Goal: Task Accomplishment & Management: Manage account settings

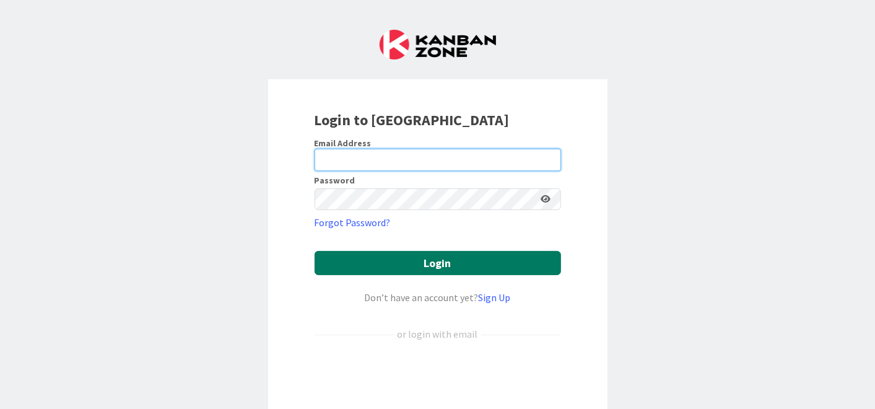
type input "[EMAIL_ADDRESS][DOMAIN_NAME]"
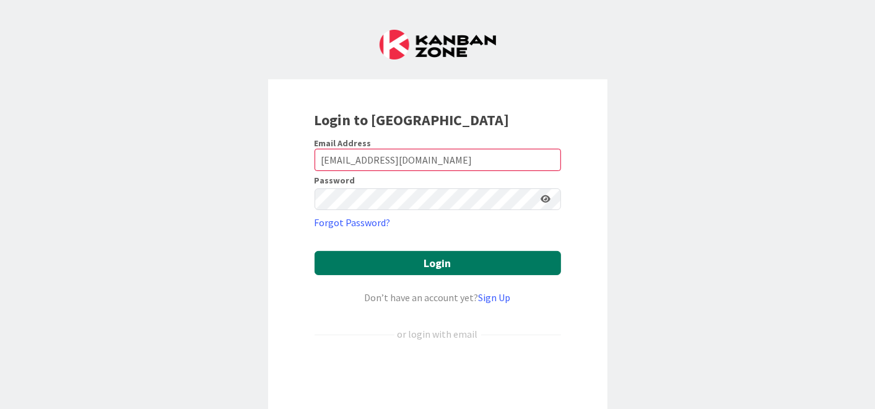
click at [421, 263] on button "Login" at bounding box center [438, 263] width 247 height 24
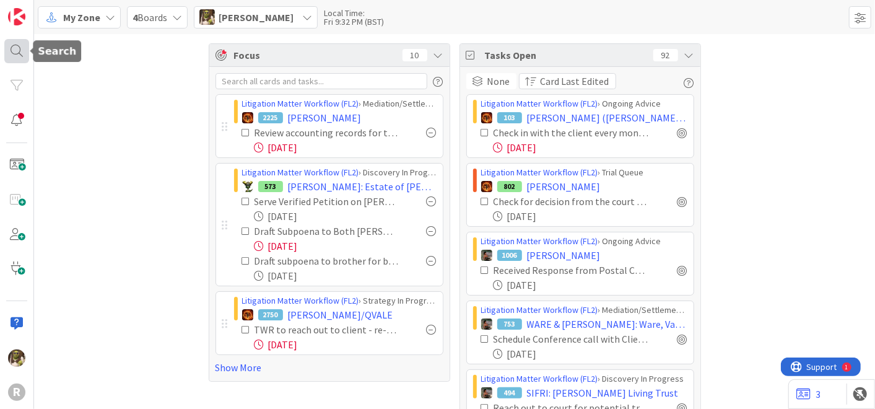
click at [17, 48] on div at bounding box center [16, 51] width 25 height 25
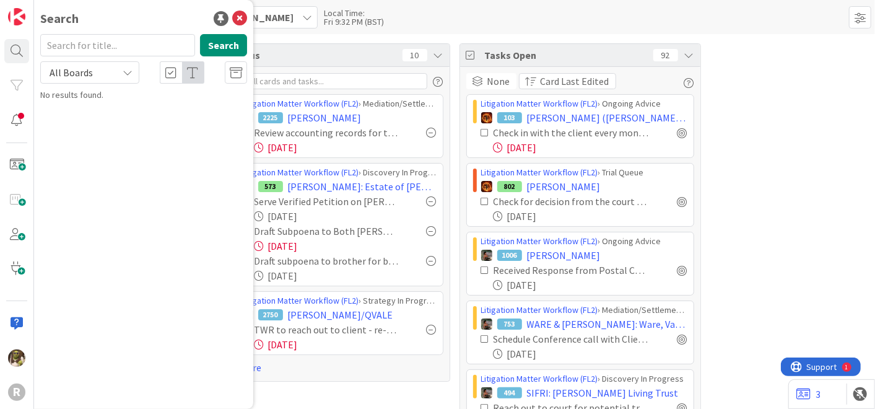
click at [99, 45] on input "text" at bounding box center [117, 45] width 155 height 22
type input "[PERSON_NAME]"
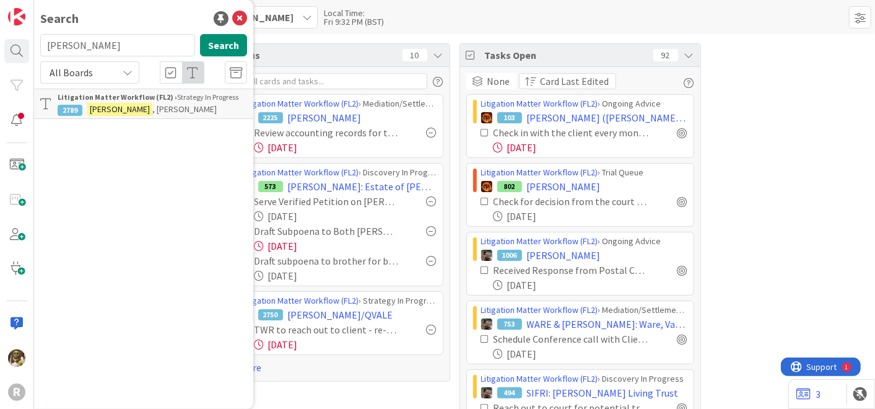
click at [123, 115] on p "[PERSON_NAME]" at bounding box center [153, 109] width 190 height 13
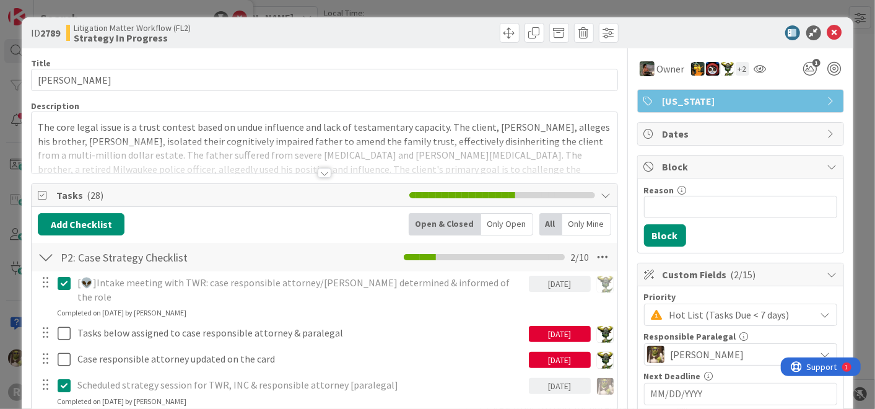
click at [515, 224] on div "Only Open" at bounding box center [507, 224] width 52 height 22
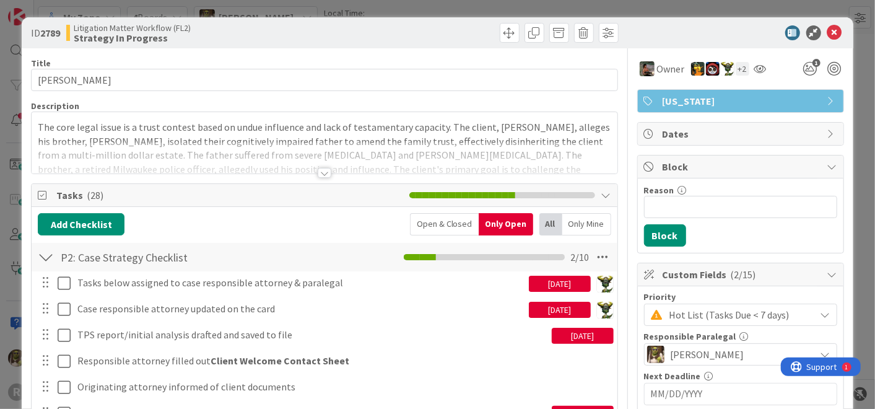
drag, startPoint x: 318, startPoint y: 150, endPoint x: 297, endPoint y: 166, distance: 26.0
drag, startPoint x: 297, startPoint y: 166, endPoint x: 271, endPoint y: 175, distance: 28.2
drag, startPoint x: 271, startPoint y: 175, endPoint x: 317, endPoint y: 172, distance: 46.0
click at [318, 172] on div at bounding box center [325, 173] width 14 height 10
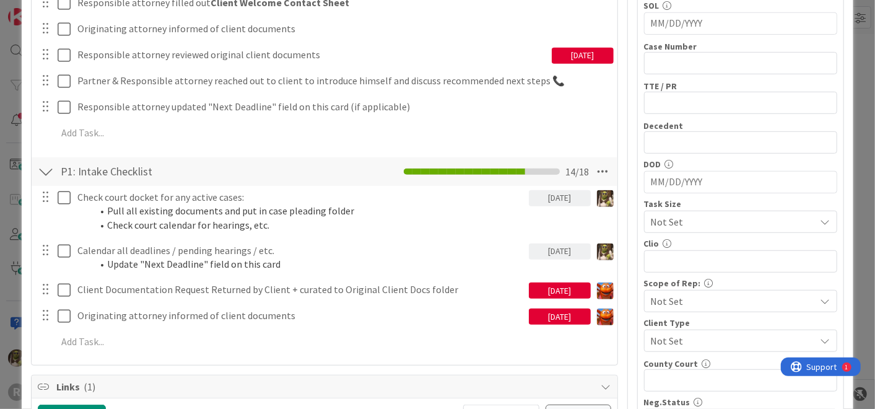
scroll to position [411, 0]
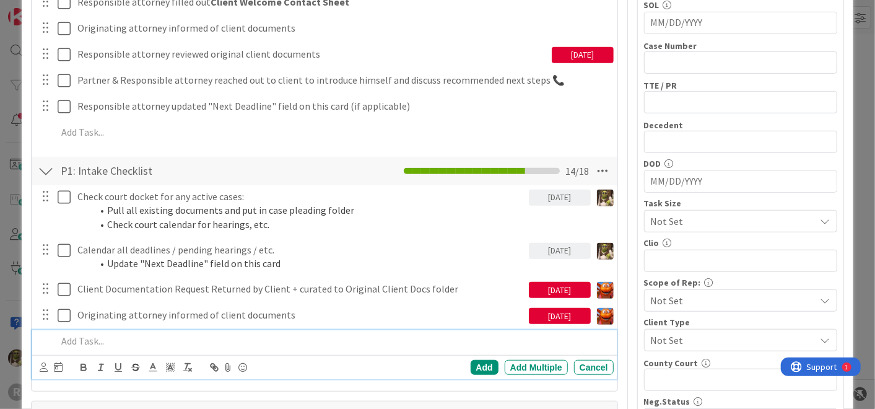
click at [122, 339] on p at bounding box center [332, 341] width 551 height 14
click at [46, 365] on icon at bounding box center [44, 366] width 8 height 9
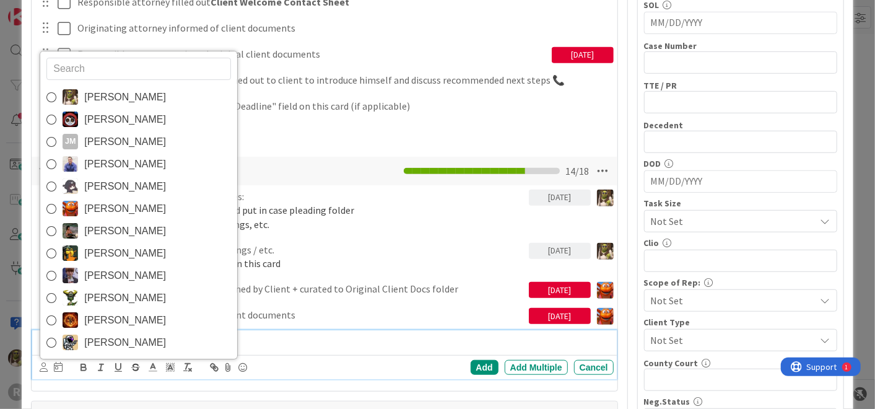
drag, startPoint x: 121, startPoint y: 98, endPoint x: 102, endPoint y: 204, distance: 107.6
click at [121, 97] on span "[PERSON_NAME]" at bounding box center [125, 97] width 82 height 19
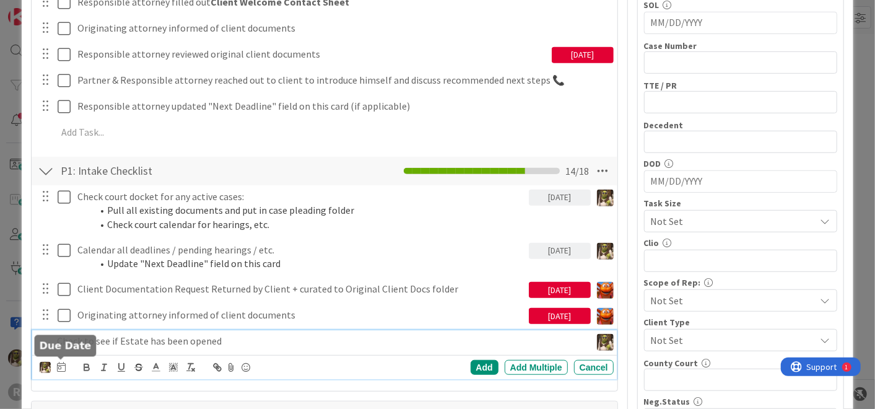
click at [62, 363] on icon at bounding box center [61, 367] width 9 height 10
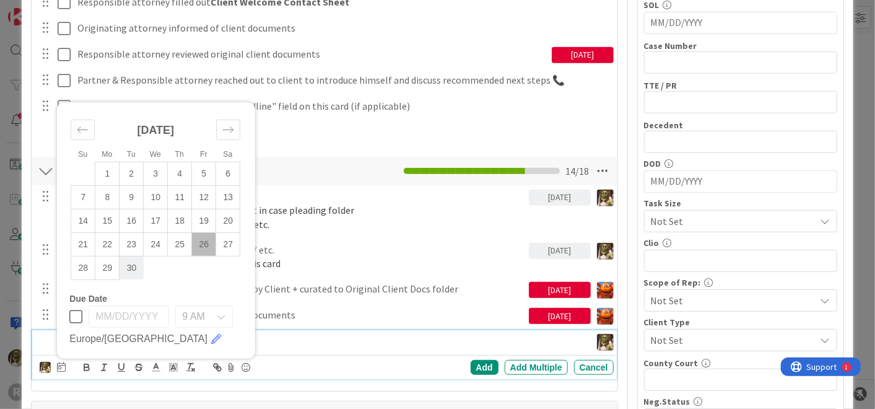
click at [136, 266] on td "30" at bounding box center [132, 268] width 24 height 24
click at [471, 359] on div "[PERSON_NAME] [PERSON_NAME] [PERSON_NAME] [PERSON_NAME] [PERSON_NAME] [PERSON_N…" at bounding box center [327, 367] width 574 height 17
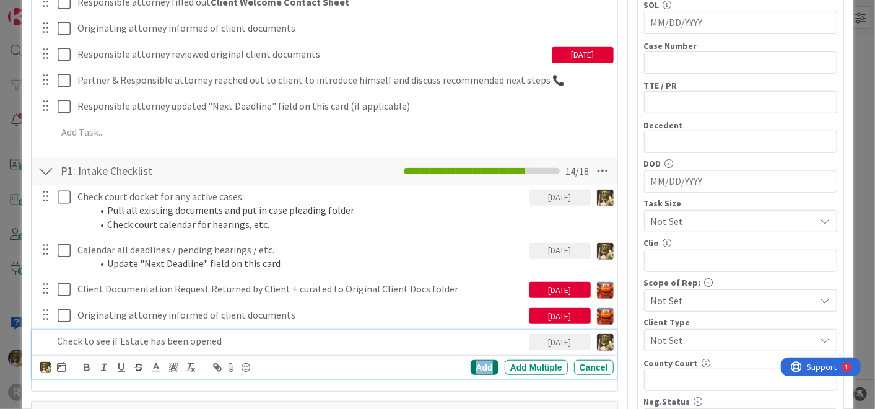
click at [474, 360] on div "Add" at bounding box center [485, 367] width 28 height 15
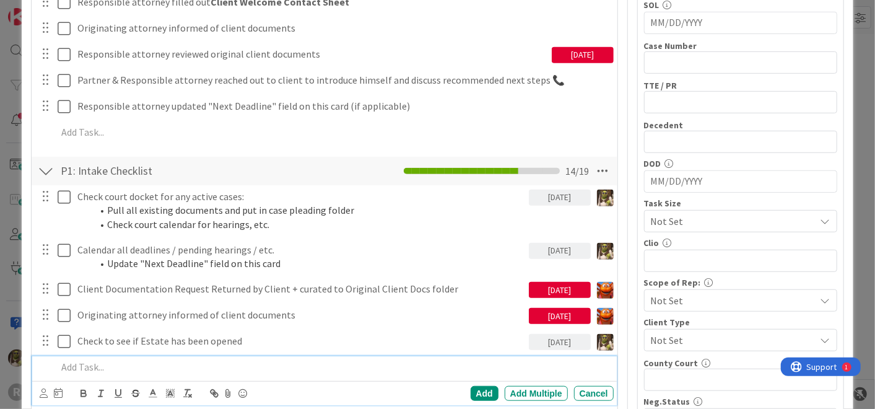
click at [193, 360] on p at bounding box center [332, 367] width 551 height 14
click at [46, 394] on icon at bounding box center [44, 392] width 8 height 9
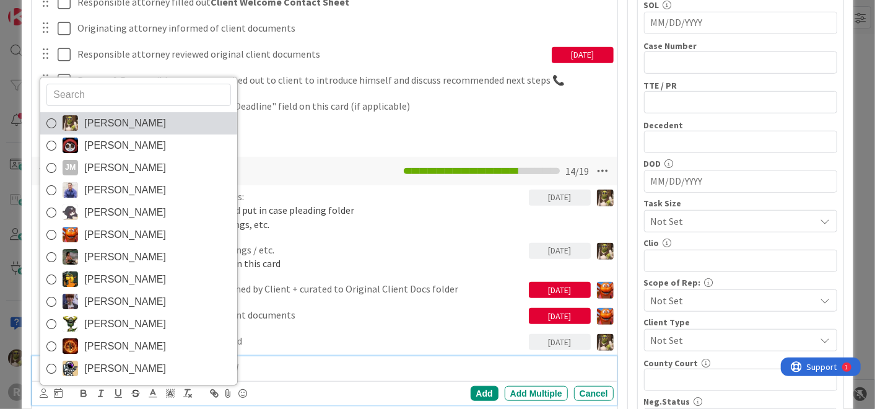
click at [120, 118] on span "[PERSON_NAME]" at bounding box center [125, 123] width 82 height 19
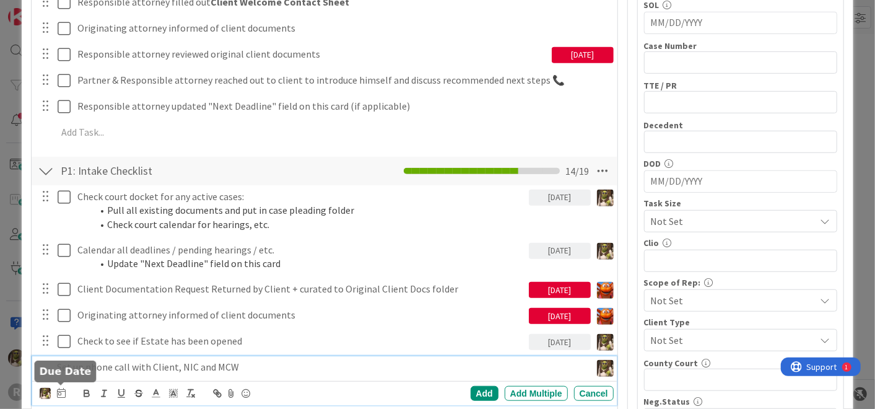
click at [60, 393] on icon at bounding box center [61, 393] width 9 height 10
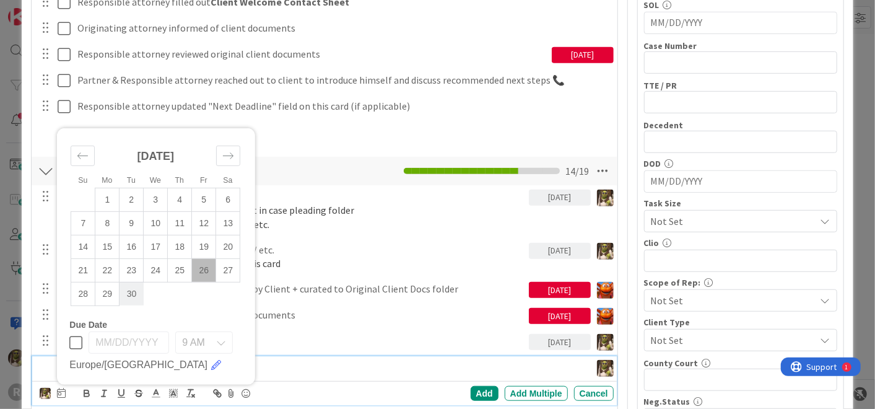
click at [138, 295] on td "30" at bounding box center [132, 294] width 24 height 24
type input "[DATE]"
click at [479, 388] on div "Add" at bounding box center [485, 393] width 28 height 15
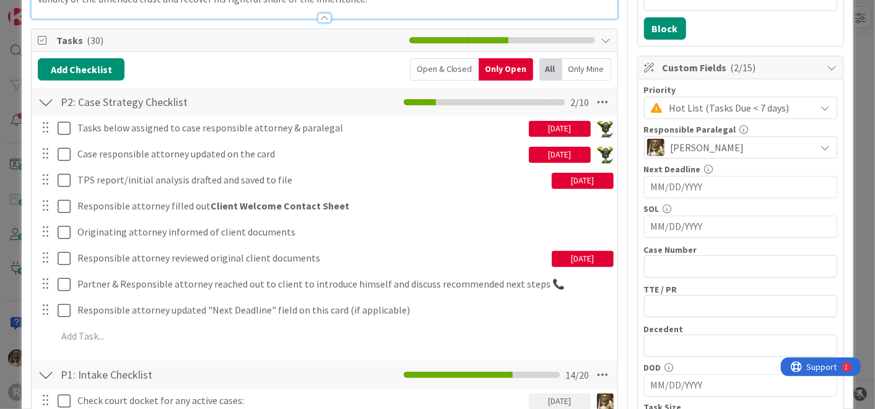
scroll to position [206, 0]
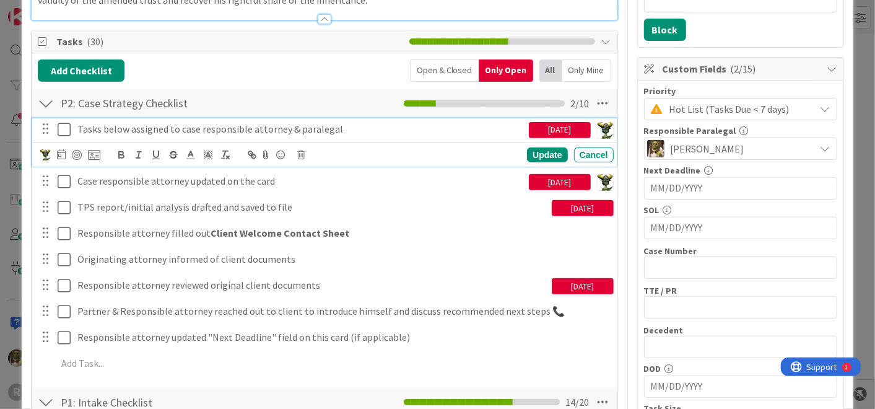
click at [65, 128] on icon at bounding box center [64, 129] width 13 height 15
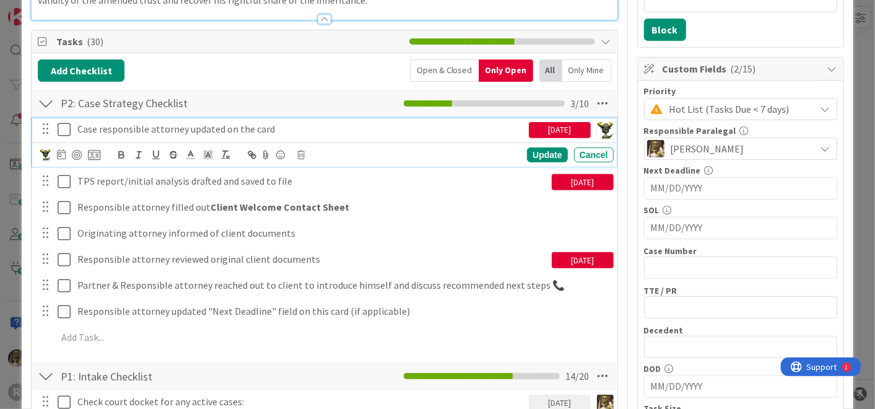
click at [65, 129] on icon at bounding box center [64, 129] width 13 height 15
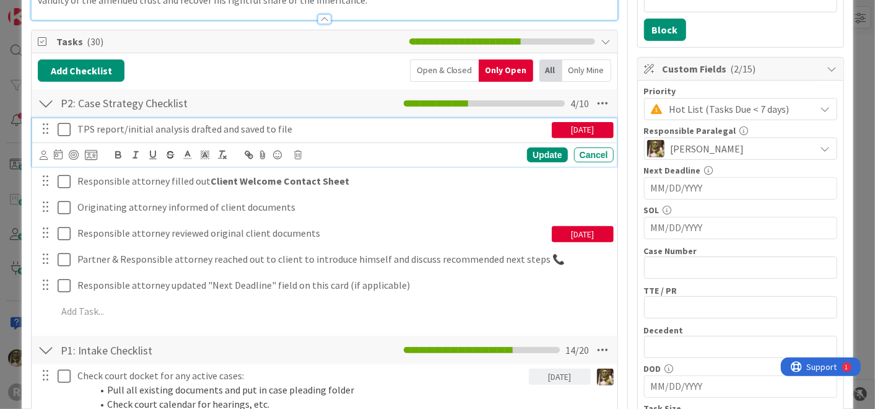
click at [304, 128] on p "TPS report/initial analysis drafted and saved to file" at bounding box center [312, 129] width 470 height 14
click at [42, 151] on icon at bounding box center [44, 155] width 8 height 9
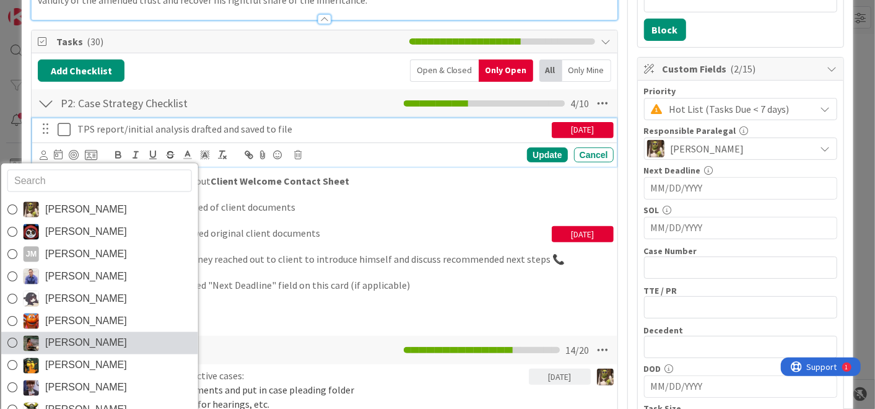
click at [55, 334] on span "[PERSON_NAME]" at bounding box center [86, 343] width 82 height 19
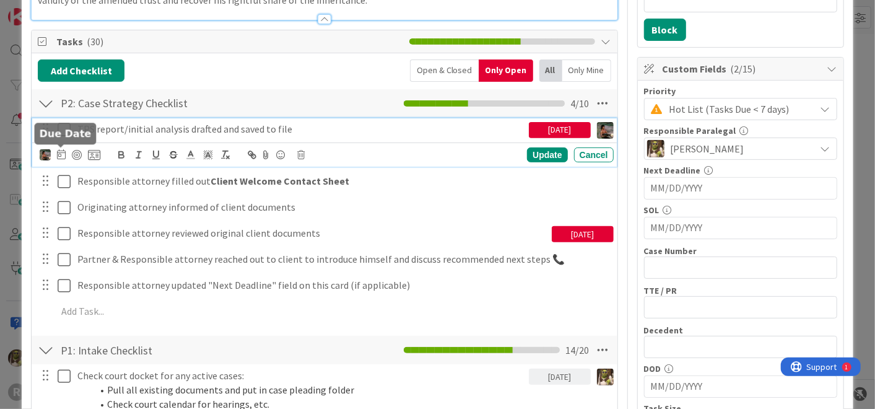
click at [63, 154] on icon at bounding box center [61, 154] width 9 height 10
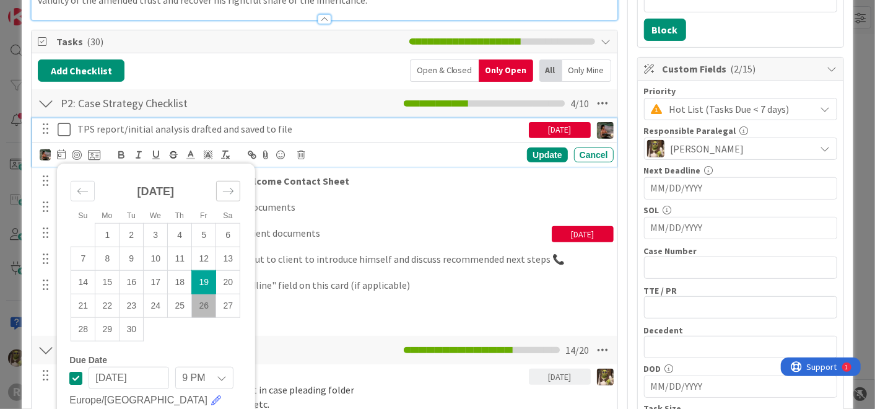
click at [232, 186] on icon "Move forward to switch to the next month." at bounding box center [228, 191] width 12 height 12
click at [199, 236] on td "3" at bounding box center [204, 236] width 24 height 24
type input "[DATE]"
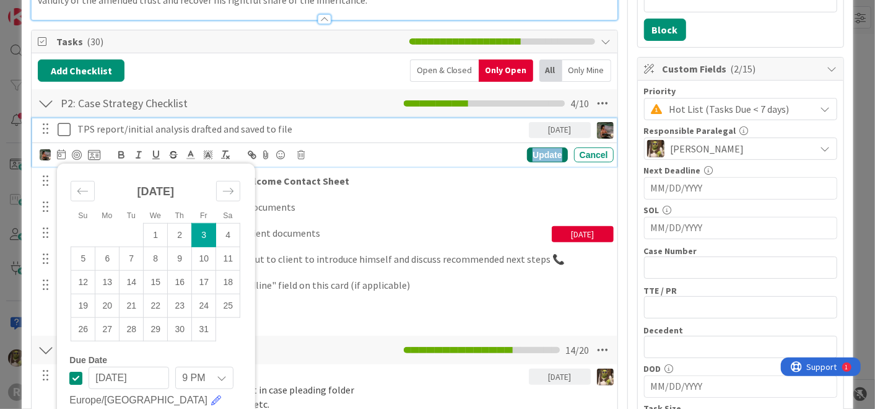
click at [528, 157] on div "Update" at bounding box center [547, 154] width 40 height 15
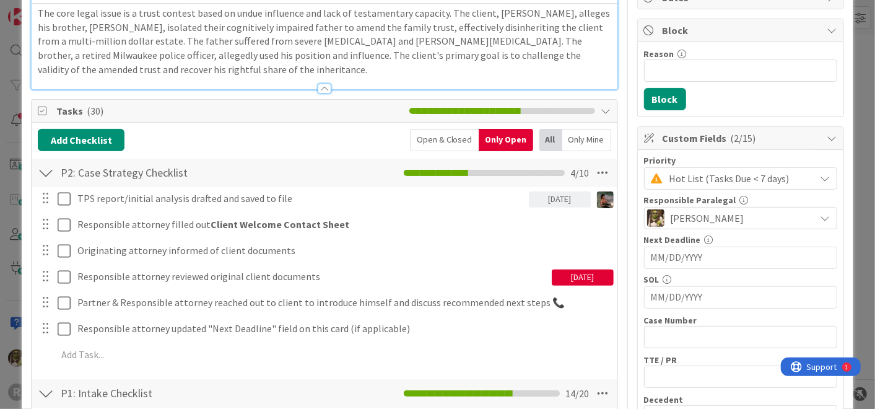
scroll to position [137, 0]
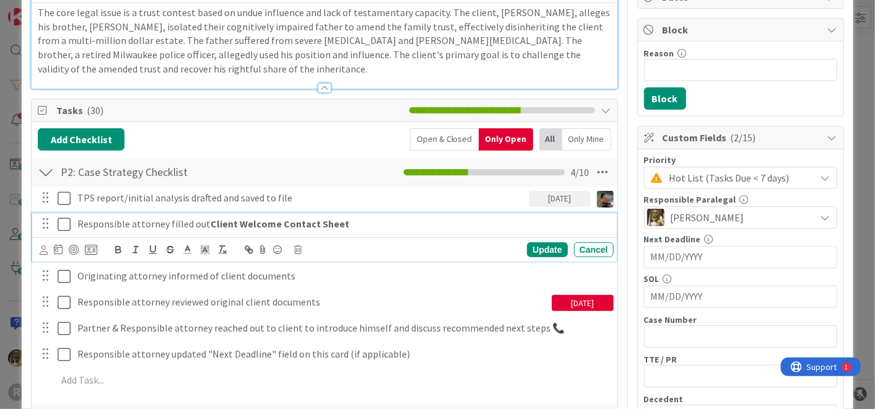
click at [94, 223] on p "Responsible attorney filled out Client Welcome Contact Sheet" at bounding box center [342, 224] width 531 height 14
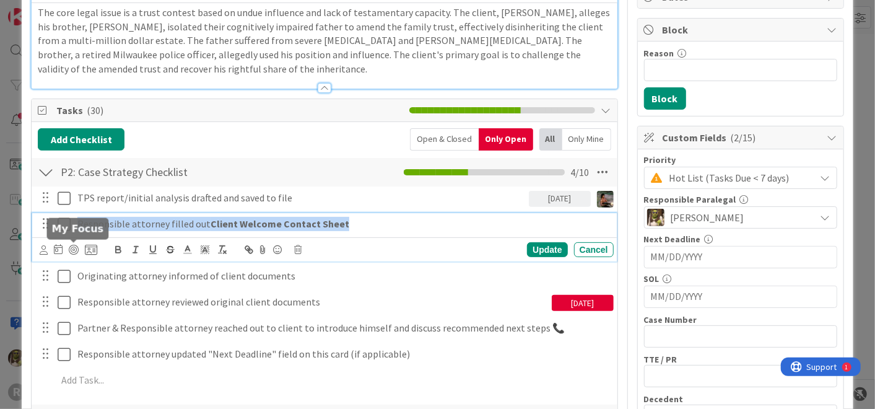
drag, startPoint x: 331, startPoint y: 226, endPoint x: 217, endPoint y: 231, distance: 114.1
click at [72, 245] on div "Responsible attorney filled out Client Welcome Contact Sheet Update Cancel" at bounding box center [324, 237] width 584 height 49
click at [40, 245] on icon at bounding box center [44, 249] width 8 height 9
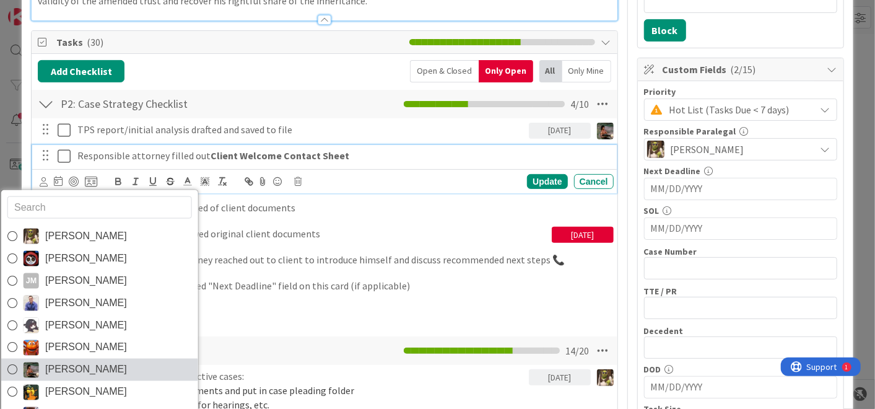
scroll to position [205, 0]
click at [95, 360] on span "[PERSON_NAME]" at bounding box center [86, 369] width 82 height 19
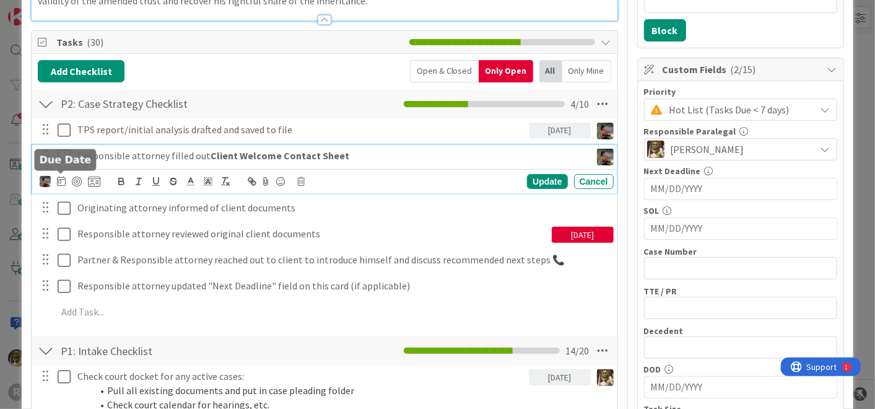
click at [63, 181] on icon at bounding box center [61, 181] width 9 height 10
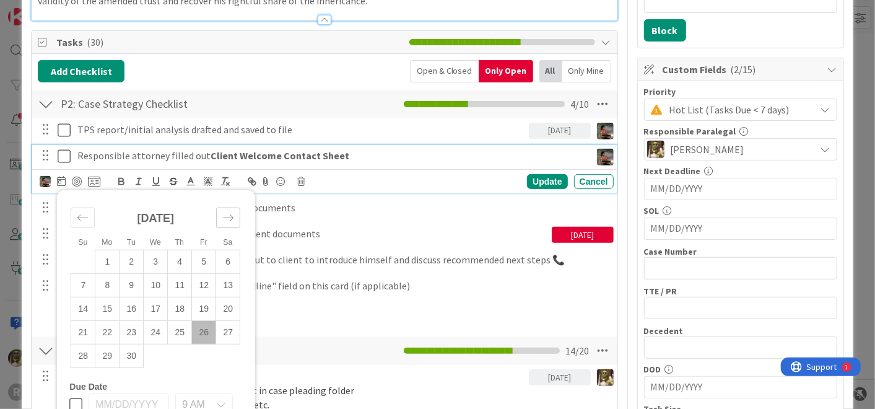
click at [229, 213] on icon "Move forward to switch to the next month." at bounding box center [228, 218] width 12 height 12
click at [201, 264] on td "3" at bounding box center [204, 262] width 24 height 24
type input "[DATE]"
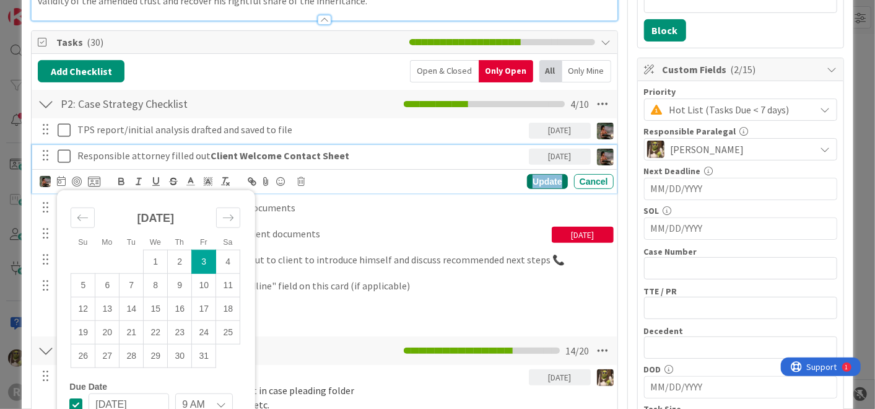
click at [546, 178] on div "Update" at bounding box center [547, 181] width 40 height 15
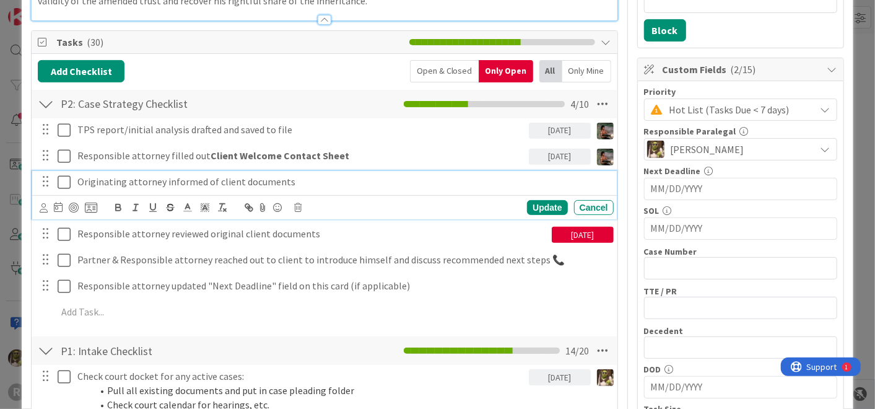
click at [98, 178] on p "Originating attorney informed of client documents" at bounding box center [342, 182] width 531 height 14
click at [46, 209] on icon at bounding box center [44, 207] width 8 height 9
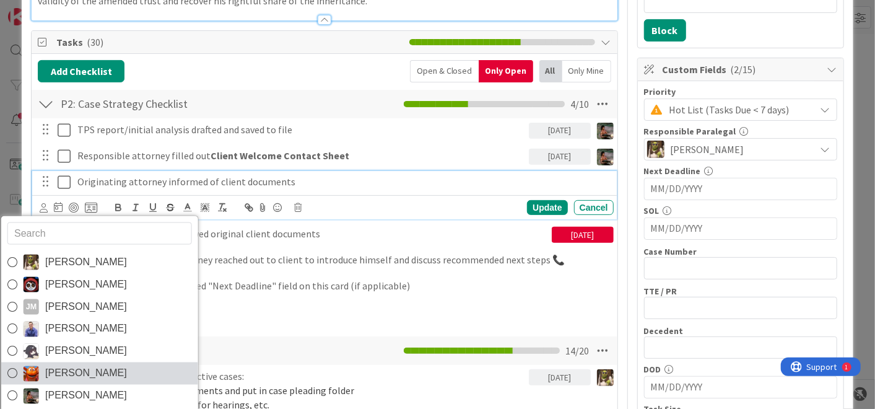
click at [117, 364] on link "[PERSON_NAME]" at bounding box center [99, 373] width 197 height 22
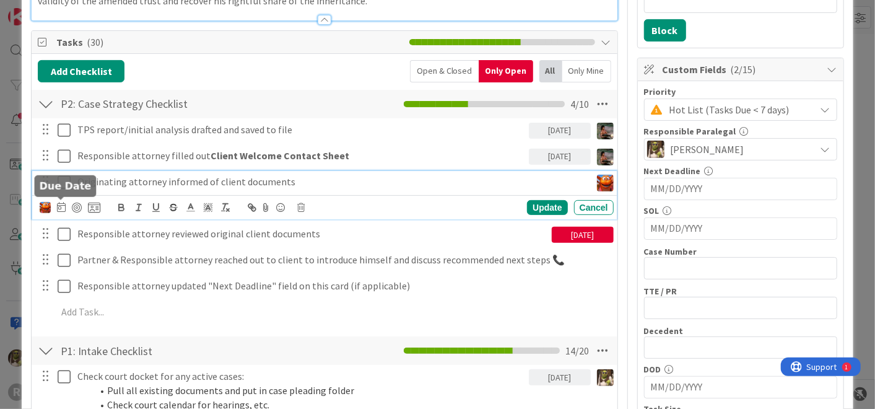
click at [62, 205] on icon at bounding box center [61, 207] width 9 height 10
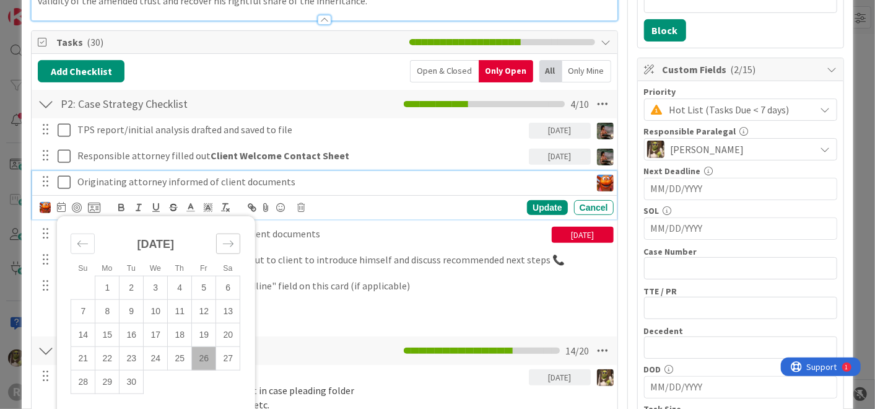
click at [224, 243] on icon "Move forward to switch to the next month." at bounding box center [228, 244] width 12 height 12
click at [209, 289] on td "3" at bounding box center [204, 288] width 24 height 24
type input "[DATE]"
click at [533, 200] on div "Update" at bounding box center [547, 207] width 40 height 15
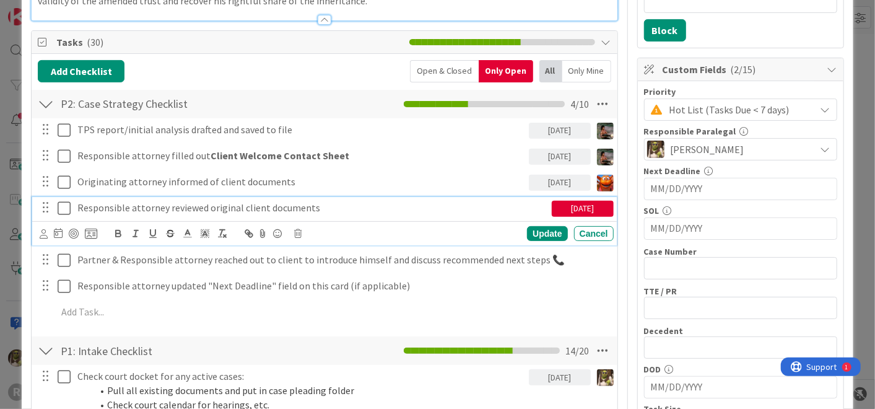
click at [123, 208] on p "Responsible attorney reviewed original client documents" at bounding box center [312, 208] width 470 height 14
click at [61, 228] on icon at bounding box center [58, 233] width 9 height 10
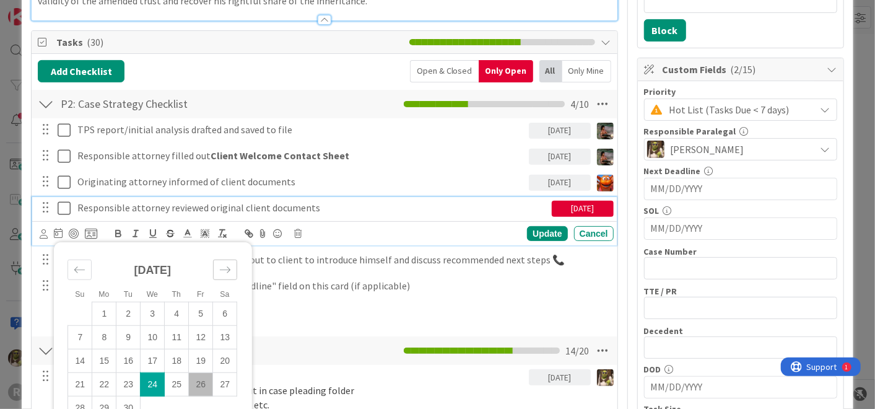
click at [230, 267] on icon "Move forward to switch to the next month." at bounding box center [225, 270] width 12 height 12
drag, startPoint x: 200, startPoint y: 314, endPoint x: 325, endPoint y: 285, distance: 127.9
click at [207, 312] on td "3" at bounding box center [201, 314] width 24 height 24
type input "[DATE]"
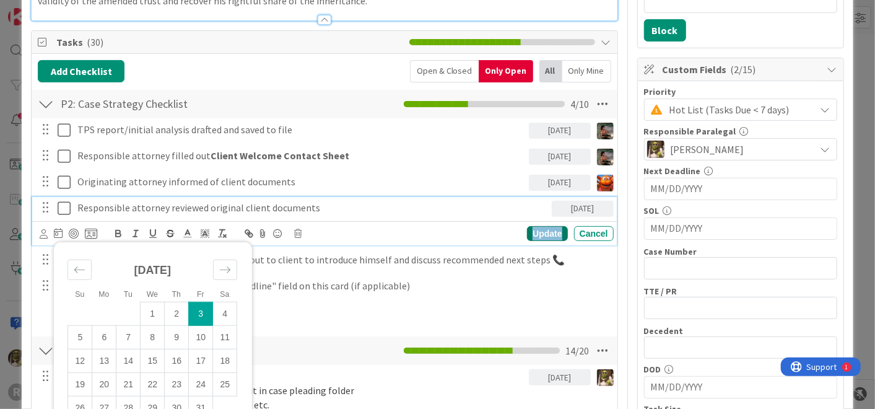
click at [538, 229] on div "Update" at bounding box center [547, 233] width 40 height 15
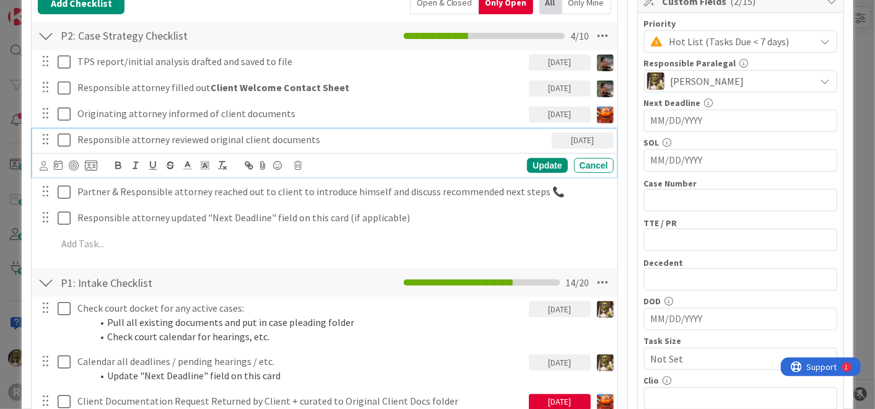
click at [97, 138] on p "Responsible attorney reviewed original client documents" at bounding box center [312, 140] width 470 height 14
click at [46, 162] on icon at bounding box center [44, 164] width 8 height 9
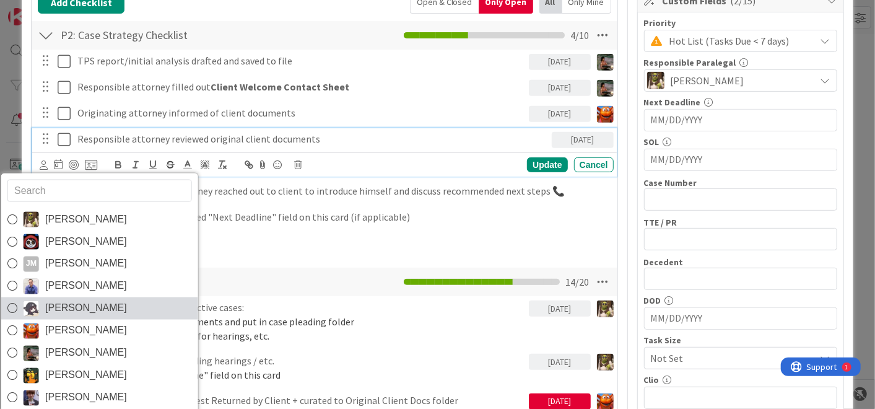
drag, startPoint x: 49, startPoint y: 276, endPoint x: 77, endPoint y: 304, distance: 39.4
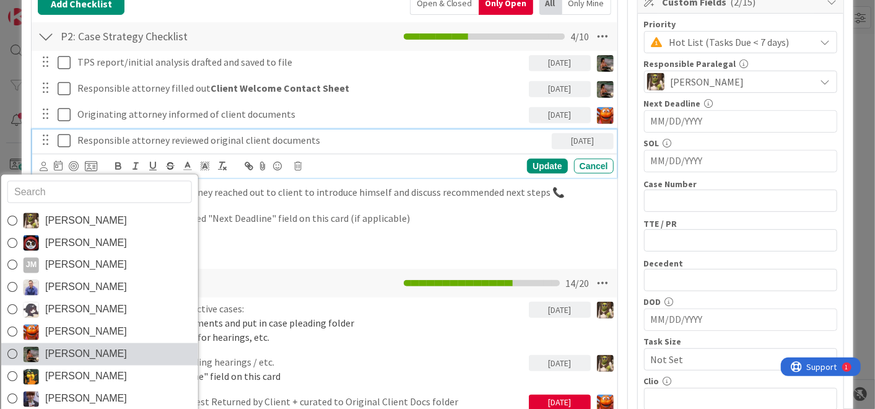
scroll to position [273, 0]
click at [72, 345] on span "[PERSON_NAME]" at bounding box center [86, 353] width 82 height 19
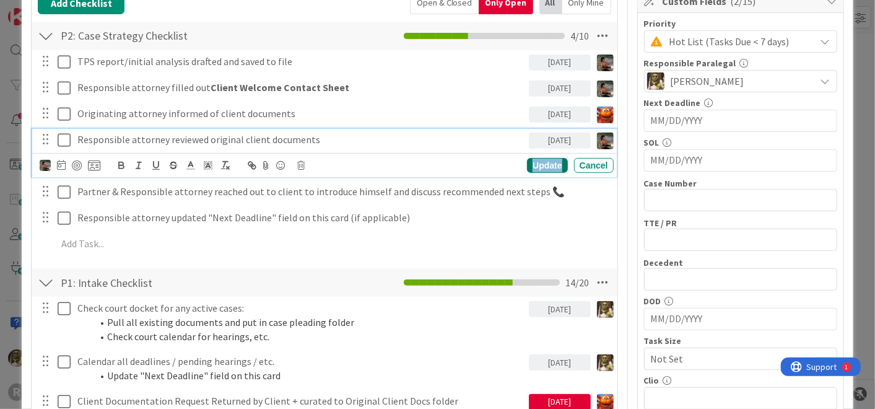
click at [531, 160] on div "Update" at bounding box center [547, 165] width 40 height 15
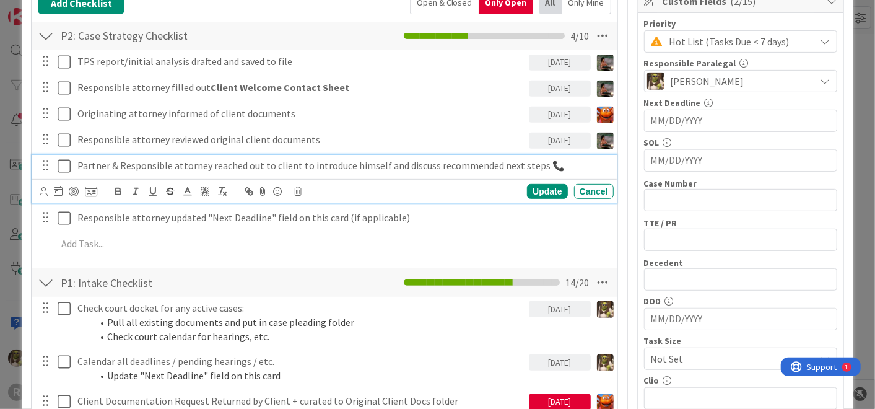
click at [336, 165] on p "Partner & Responsible attorney reached out to client to introduce himself and d…" at bounding box center [342, 166] width 531 height 14
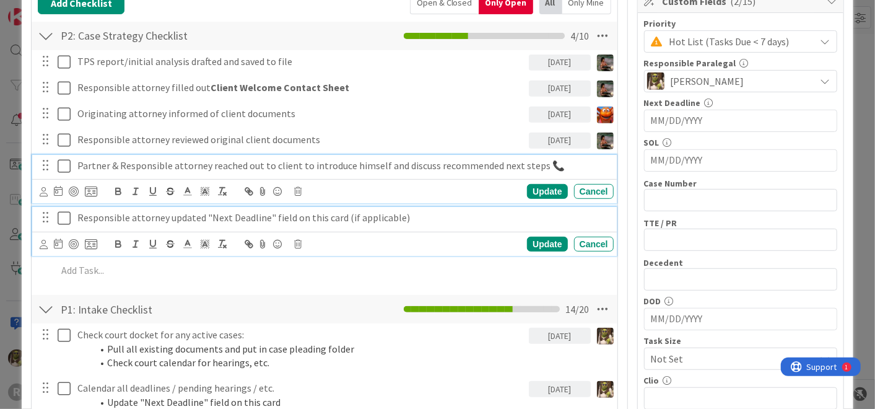
click at [162, 214] on p "Responsible attorney updated "Next Deadline" field on this card (if applicable)" at bounding box center [342, 218] width 531 height 14
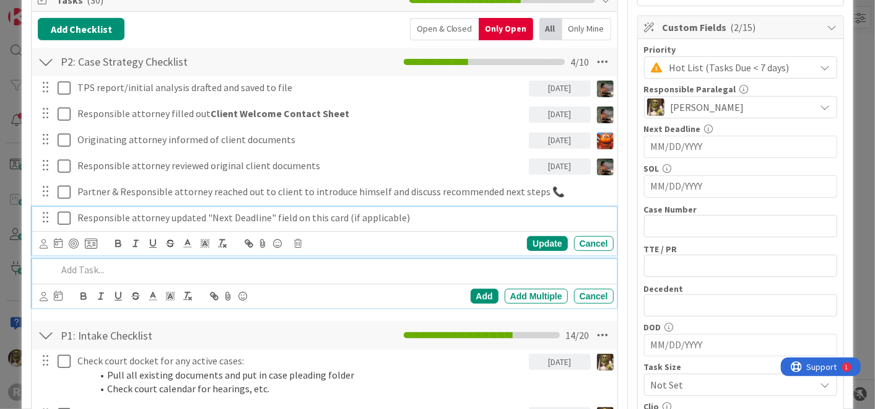
click at [311, 276] on div at bounding box center [332, 270] width 561 height 22
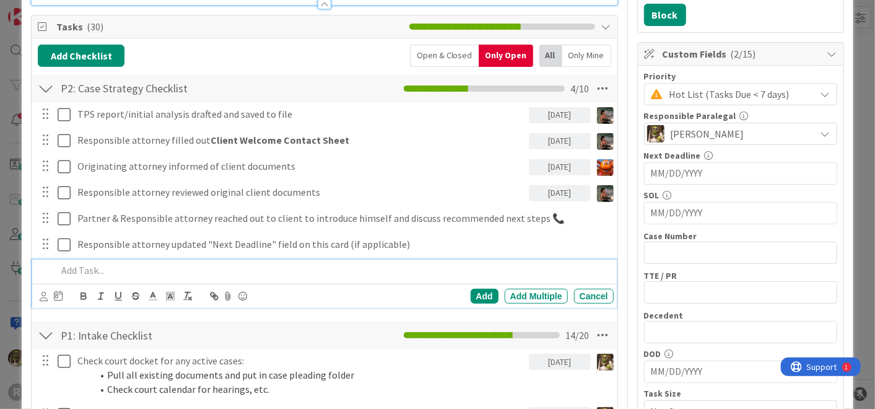
scroll to position [221, 0]
click at [444, 53] on div "Open & Closed" at bounding box center [444, 55] width 69 height 22
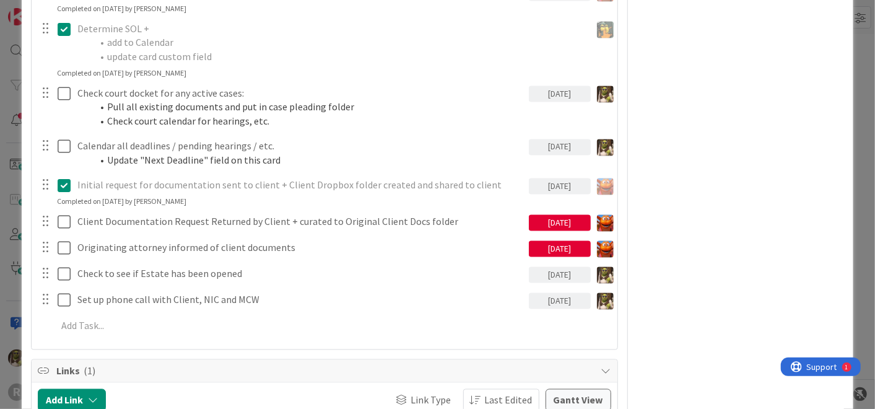
scroll to position [1184, 0]
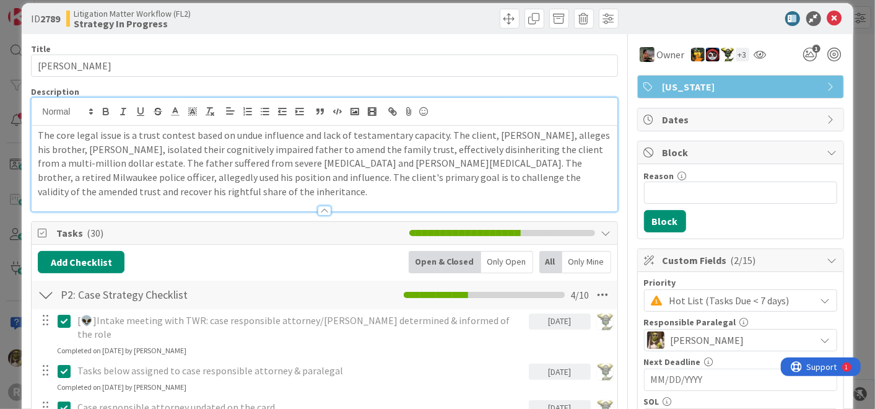
click at [502, 260] on div "Only Open" at bounding box center [507, 262] width 52 height 22
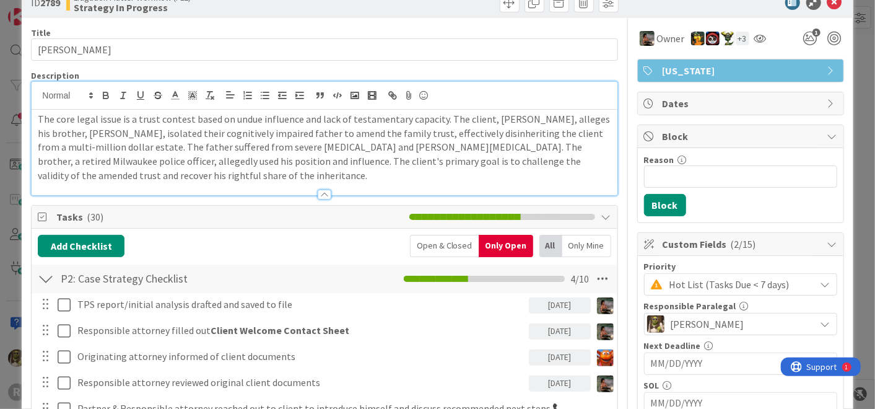
scroll to position [0, 0]
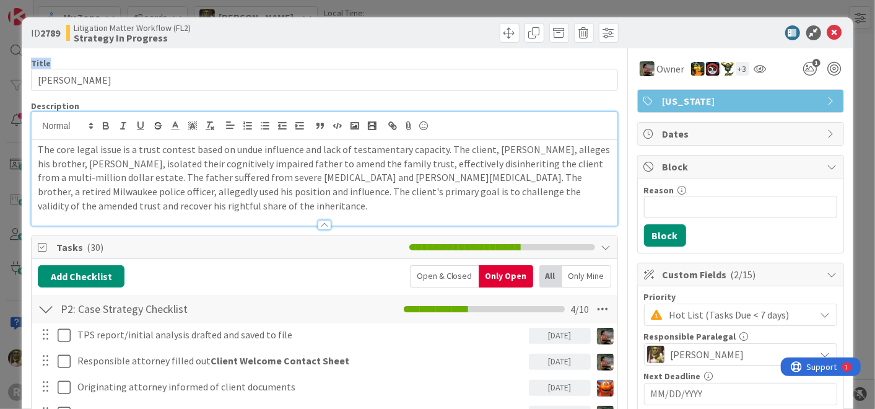
drag, startPoint x: 414, startPoint y: 38, endPoint x: 407, endPoint y: 50, distance: 14.1
drag, startPoint x: 407, startPoint y: 50, endPoint x: 377, endPoint y: 37, distance: 33.0
click at [377, 37] on div at bounding box center [473, 33] width 290 height 20
click at [828, 32] on icon at bounding box center [835, 32] width 15 height 15
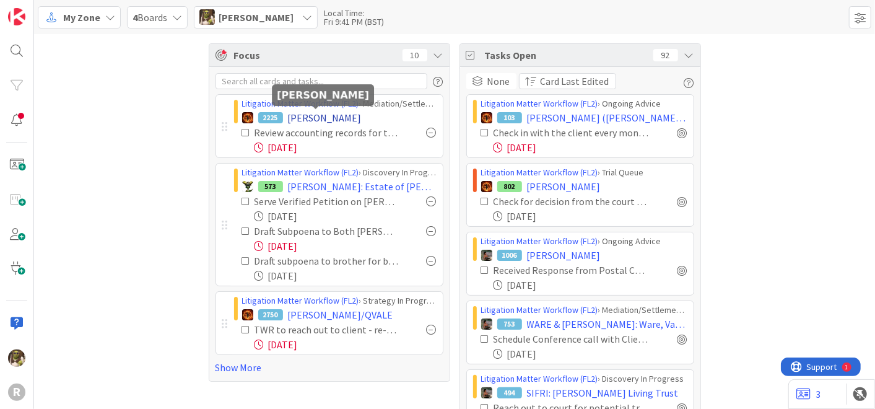
click at [310, 118] on span "[PERSON_NAME]" at bounding box center [325, 117] width 74 height 15
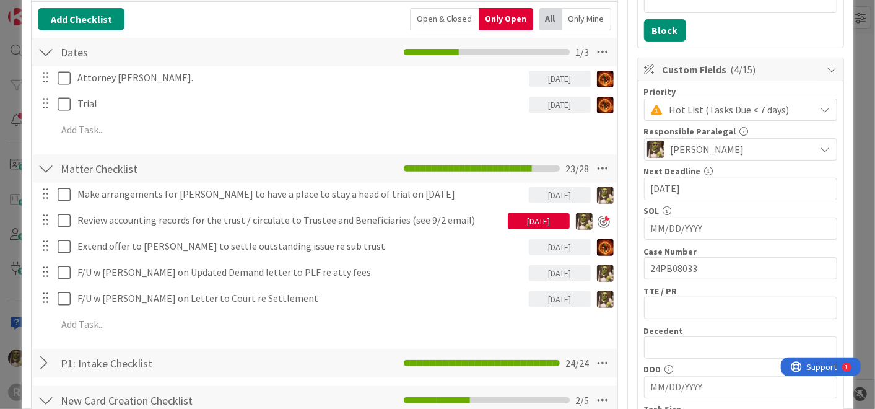
scroll to position [206, 0]
